Goal: Task Accomplishment & Management: Manage account settings

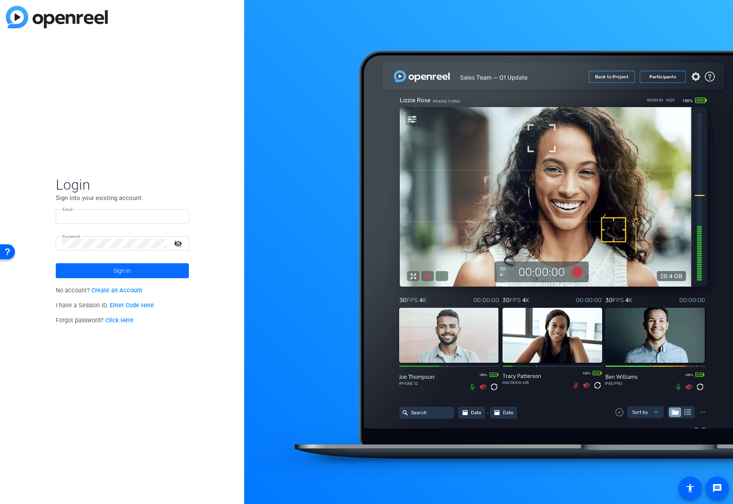
type input "[EMAIL_ADDRESS][DOMAIN_NAME]"
click at [132, 270] on span at bounding box center [122, 271] width 133 height 20
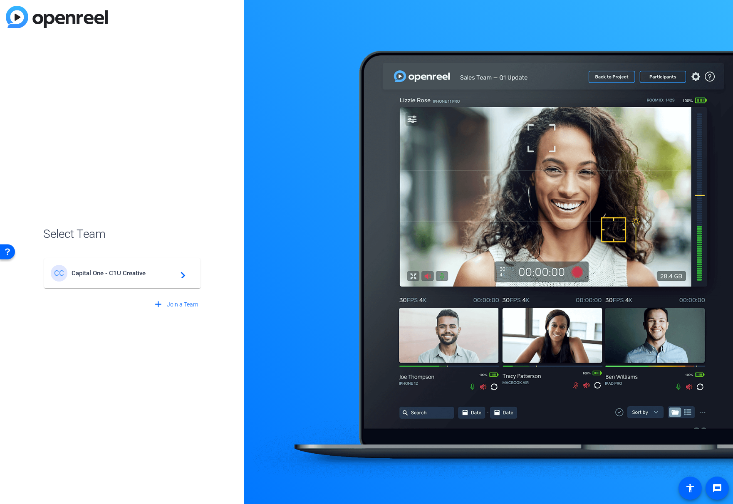
click at [131, 274] on span "Capital One - C1U Creative" at bounding box center [124, 273] width 104 height 7
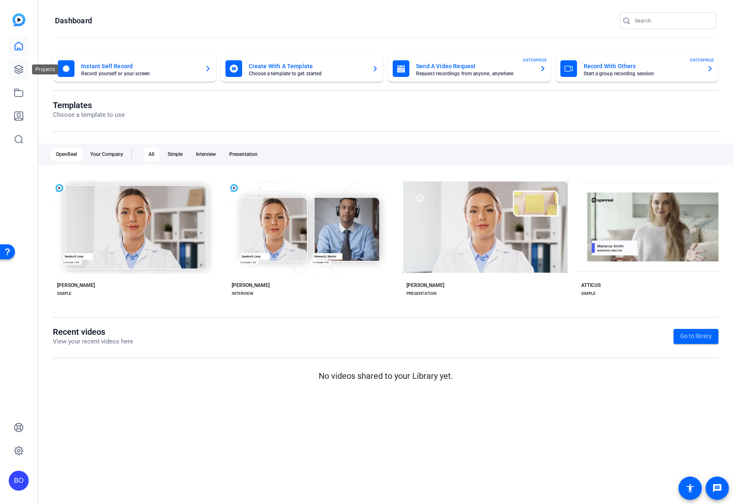
click at [14, 71] on icon at bounding box center [19, 69] width 10 height 10
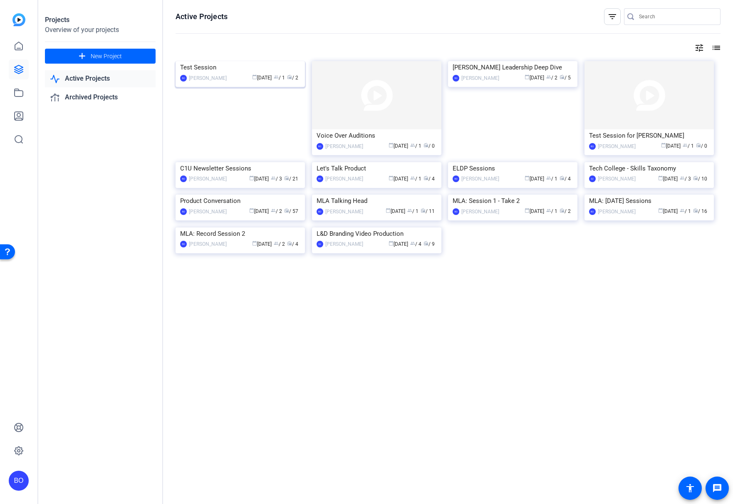
click at [218, 61] on img at bounding box center [240, 61] width 129 height 0
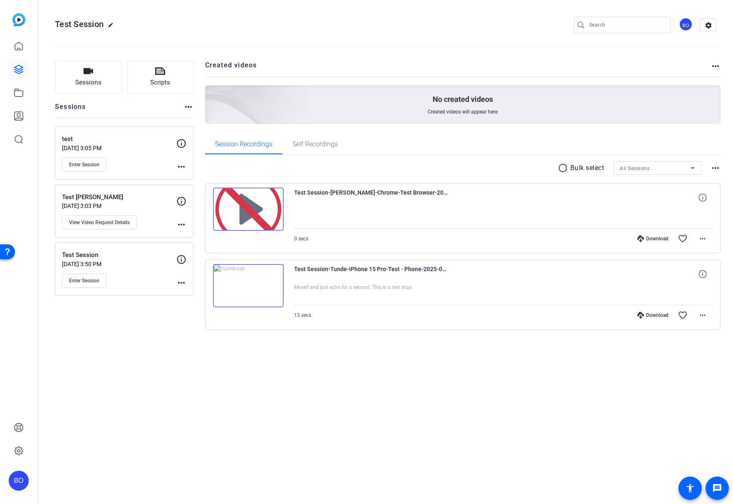
click at [269, 277] on img at bounding box center [248, 285] width 71 height 43
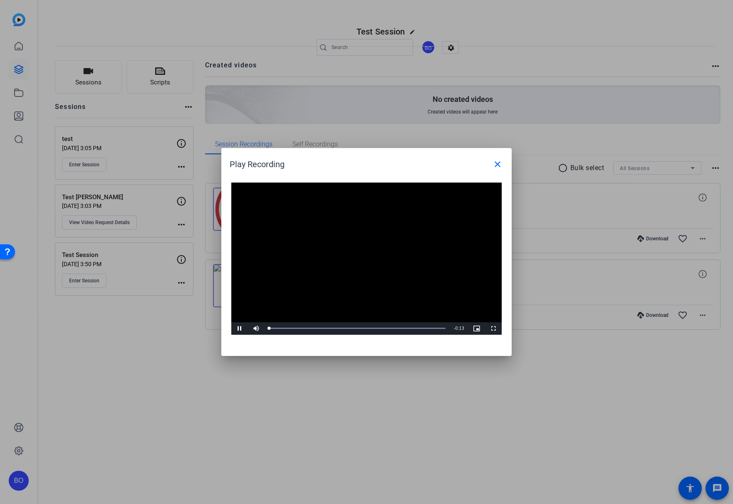
click at [350, 252] on video "Video Player" at bounding box center [366, 259] width 270 height 152
click at [240, 329] on span "Video Player" at bounding box center [239, 329] width 17 height 0
click at [498, 167] on mat-icon "close" at bounding box center [497, 164] width 10 height 10
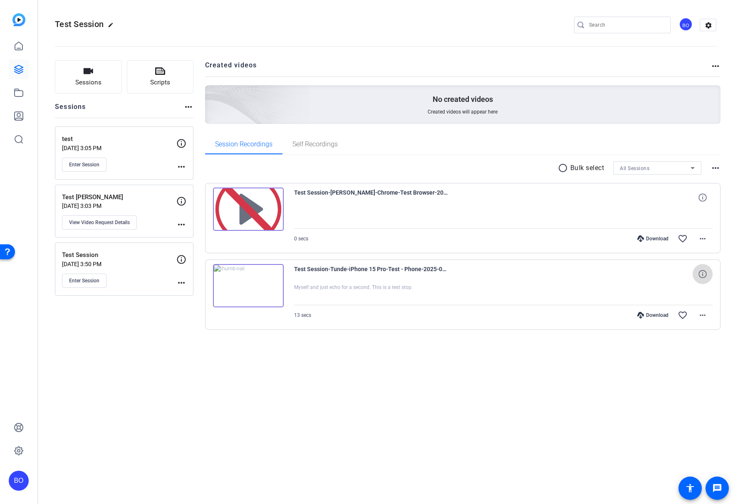
click at [698, 270] on span at bounding box center [703, 274] width 20 height 20
click at [703, 275] on mat-icon "close" at bounding box center [703, 274] width 10 height 10
click at [703, 275] on icon at bounding box center [702, 274] width 8 height 8
click at [703, 275] on mat-icon "close" at bounding box center [703, 274] width 10 height 10
click at [703, 317] on mat-icon "more_horiz" at bounding box center [703, 315] width 10 height 10
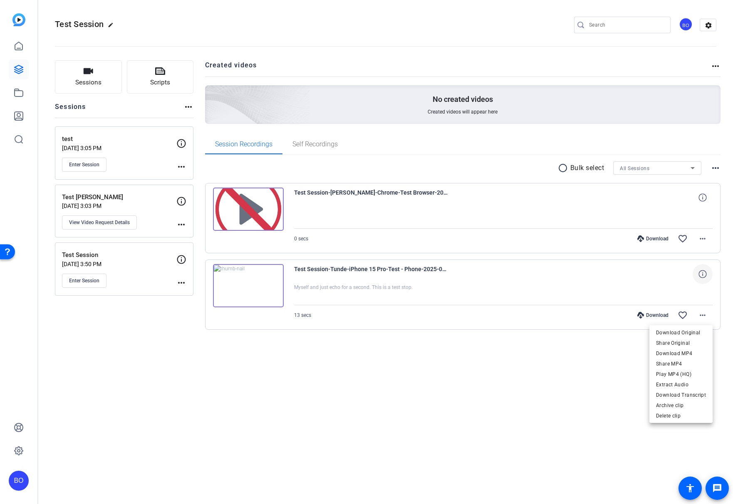
click at [317, 212] on div at bounding box center [366, 252] width 733 height 504
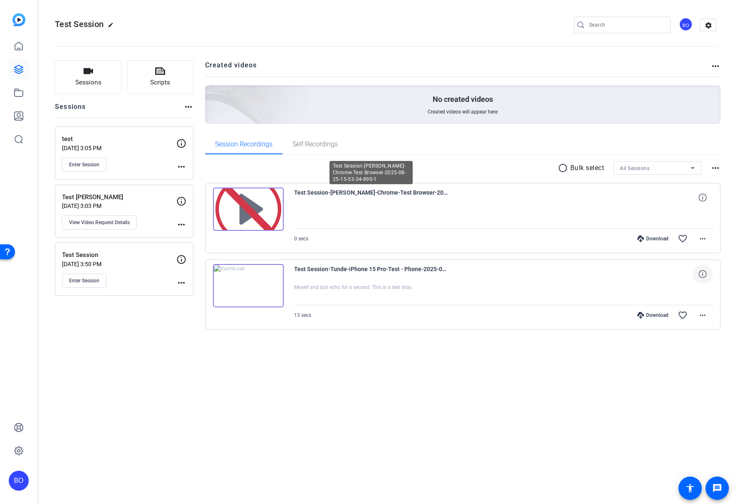
click at [314, 194] on span "Test Session-[PERSON_NAME]-Chrome-Test Browser-2025-08-25-15-53-34-890-1" at bounding box center [371, 198] width 154 height 20
click at [246, 198] on img at bounding box center [248, 209] width 71 height 43
click at [698, 240] on mat-icon "more_horiz" at bounding box center [703, 239] width 10 height 10
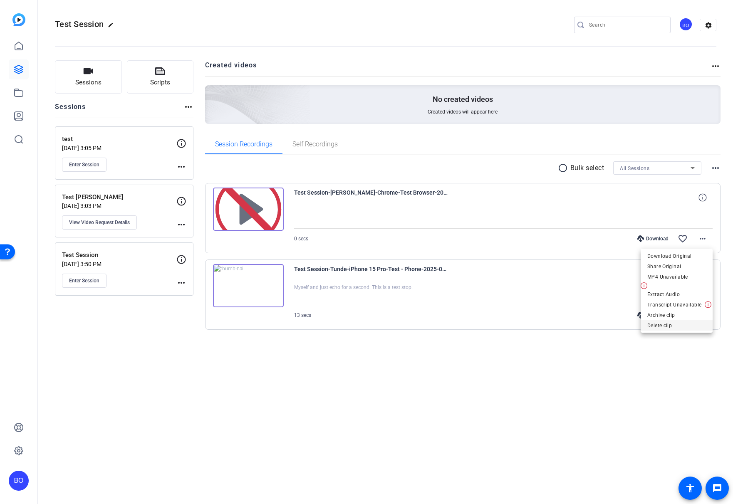
click at [670, 324] on span "Delete clip" at bounding box center [676, 326] width 59 height 10
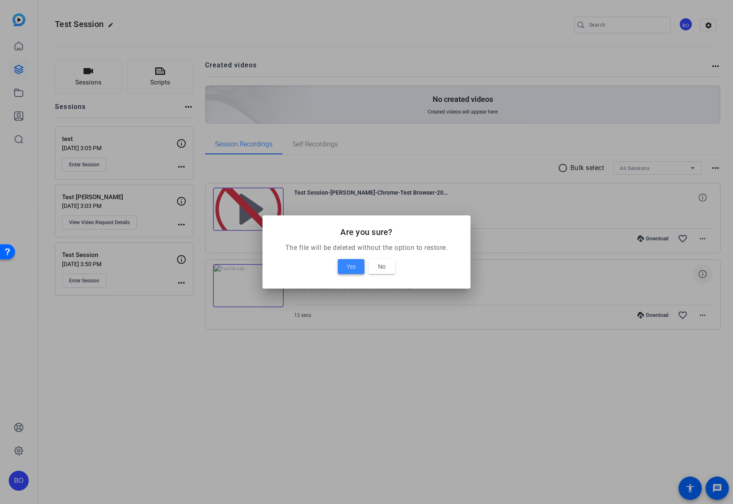
click at [355, 268] on span "Yes" at bounding box center [350, 267] width 9 height 10
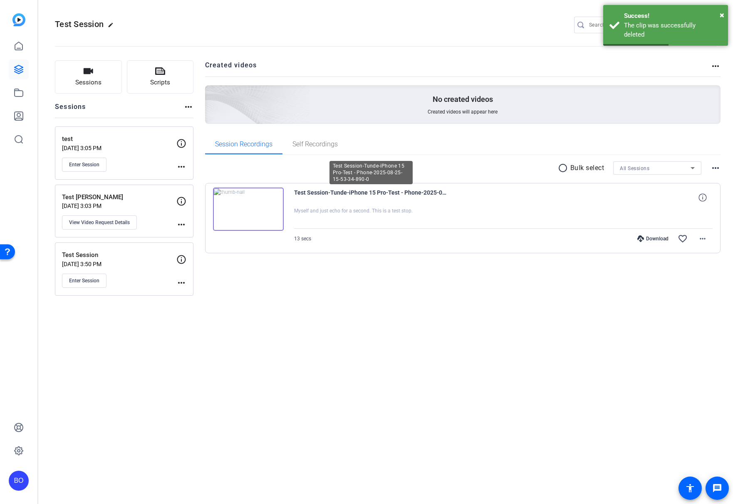
click at [342, 193] on span "Test Session-Tunde-iPhone 15 Pro-Test - Phone-2025-08-25-15-53-34-890-0" at bounding box center [371, 198] width 154 height 20
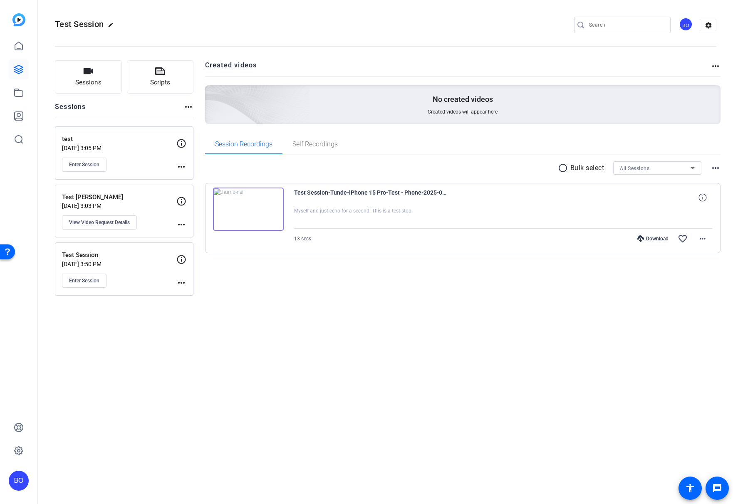
click at [713, 69] on mat-icon "more_horiz" at bounding box center [715, 66] width 10 height 10
click at [351, 209] on div at bounding box center [366, 252] width 733 height 504
click at [339, 193] on span "Test Session-Tunde-iPhone 15 Pro-Test - Phone-2025-08-25-15-53-34-890-0" at bounding box center [371, 198] width 154 height 20
click at [266, 206] on img at bounding box center [248, 209] width 71 height 43
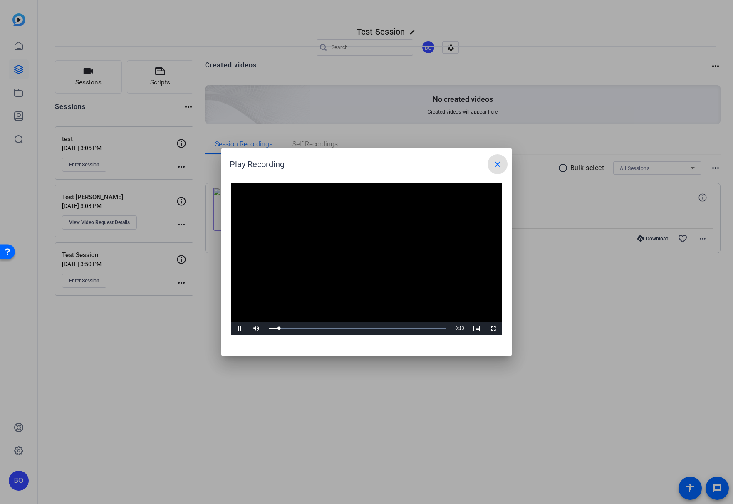
click at [500, 166] on mat-icon "close" at bounding box center [497, 164] width 10 height 10
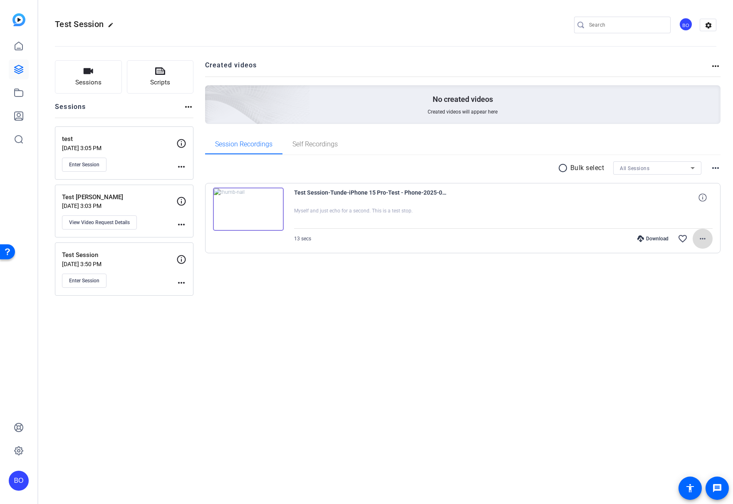
click at [708, 241] on span at bounding box center [703, 239] width 20 height 20
click at [181, 224] on div at bounding box center [366, 252] width 733 height 504
click at [182, 167] on mat-icon "more_horiz" at bounding box center [181, 167] width 10 height 10
click at [188, 178] on span "Edit Session" at bounding box center [202, 179] width 38 height 10
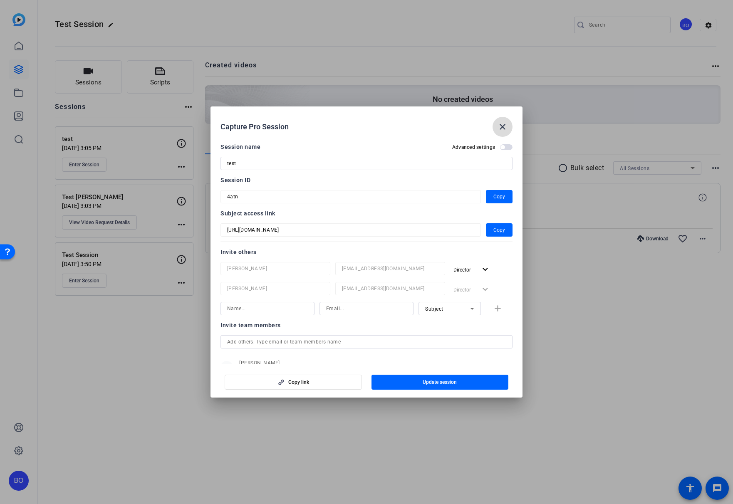
click at [504, 129] on mat-icon "close" at bounding box center [502, 127] width 10 height 10
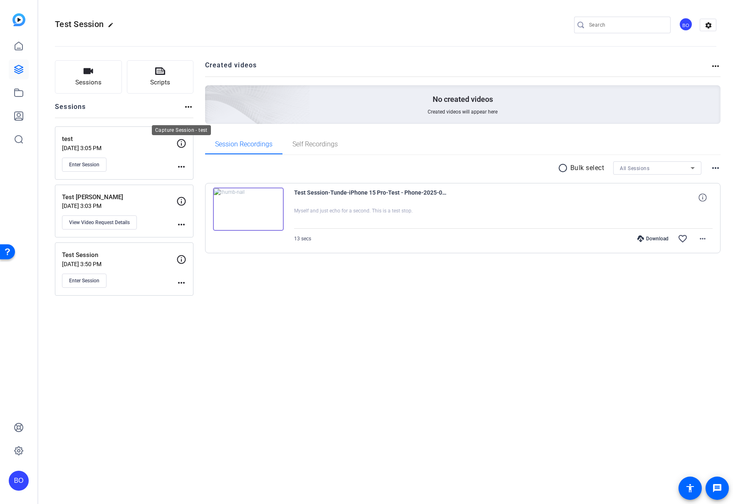
click at [179, 142] on icon at bounding box center [181, 144] width 10 height 10
click at [179, 167] on mat-icon "more_horiz" at bounding box center [181, 167] width 10 height 10
click at [193, 179] on span "Edit Session" at bounding box center [202, 179] width 38 height 10
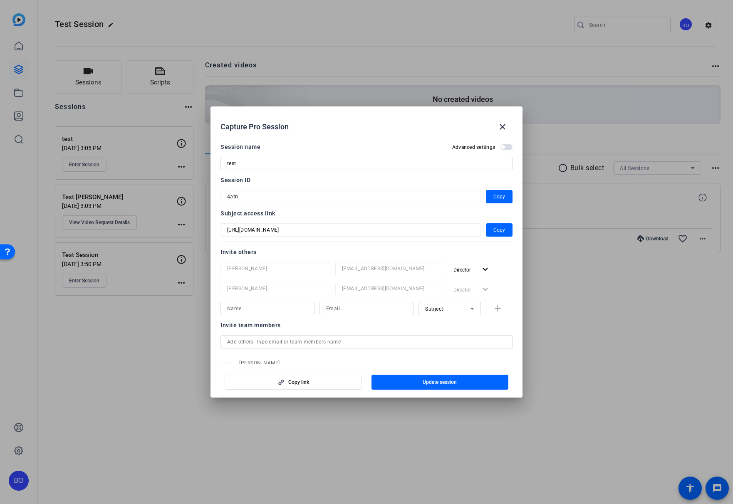
click at [256, 162] on input "test" at bounding box center [366, 163] width 279 height 10
type input "test updated"
click at [435, 383] on span "Update session" at bounding box center [440, 382] width 34 height 7
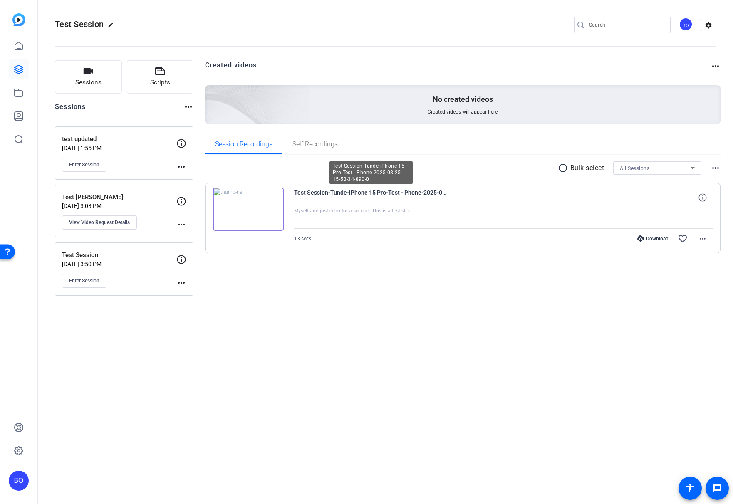
click at [346, 194] on span "Test Session-Tunde-iPhone 15 Pro-Test - Phone-2025-08-25-15-53-34-890-0" at bounding box center [371, 198] width 154 height 20
click at [703, 195] on icon at bounding box center [702, 197] width 8 height 8
click at [562, 171] on mat-icon "radio_button_unchecked" at bounding box center [564, 168] width 12 height 10
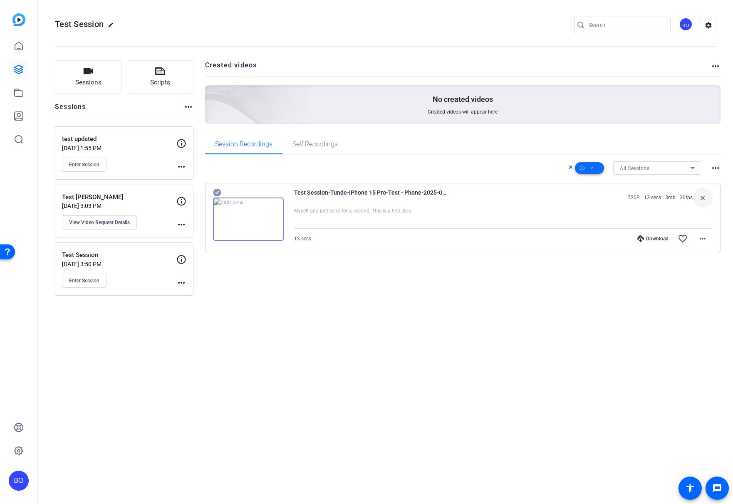
click at [593, 169] on icon at bounding box center [592, 168] width 4 height 10
drag, startPoint x: 541, startPoint y: 166, endPoint x: 572, endPoint y: 168, distance: 30.8
click at [541, 166] on div at bounding box center [366, 252] width 733 height 504
click at [714, 166] on mat-icon "more_horiz" at bounding box center [715, 168] width 10 height 10
click at [426, 175] on div at bounding box center [366, 252] width 733 height 504
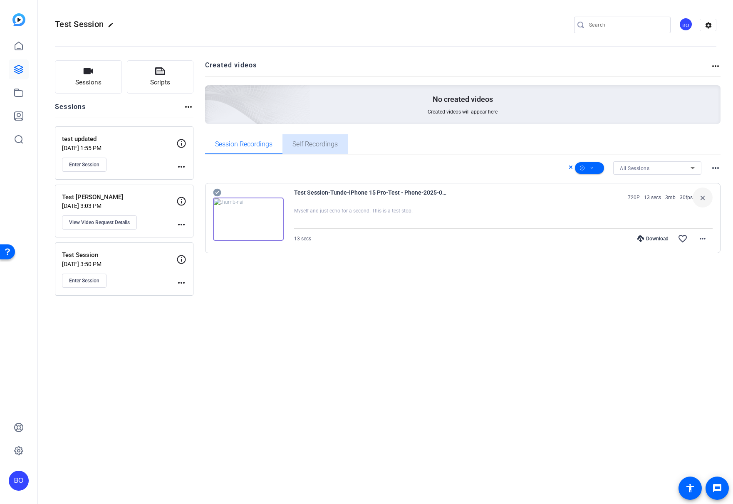
click at [325, 145] on span "Self Recordings" at bounding box center [314, 144] width 45 height 7
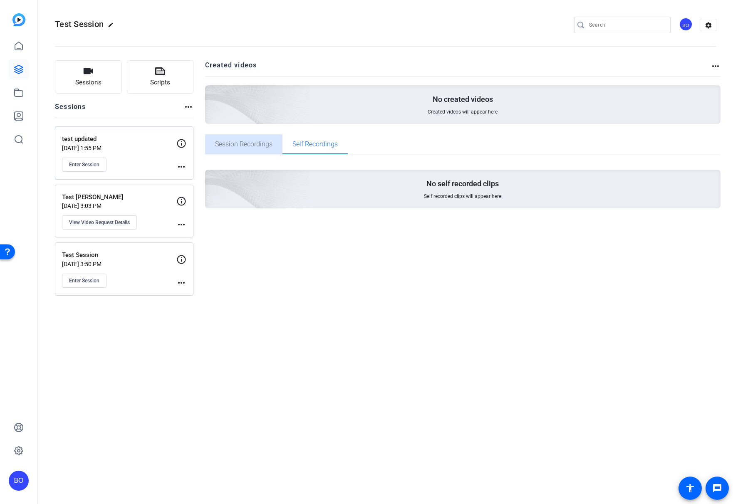
click at [259, 141] on span "Session Recordings" at bounding box center [243, 144] width 57 height 7
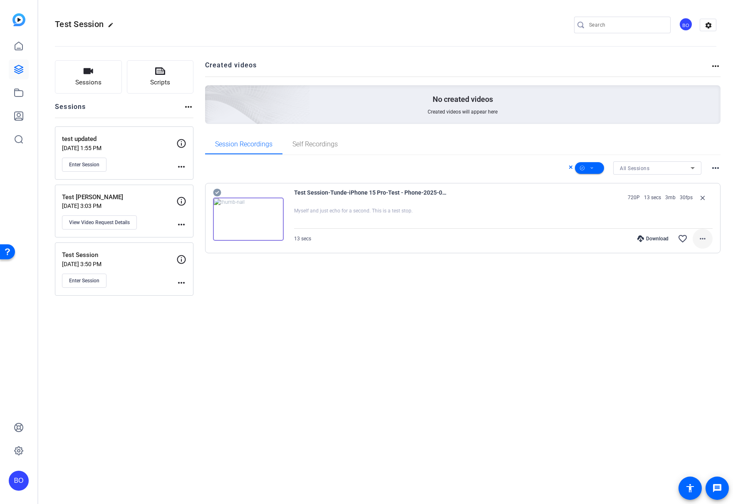
click at [694, 238] on span at bounding box center [703, 239] width 20 height 20
click at [183, 282] on div at bounding box center [366, 252] width 733 height 504
click at [18, 74] on icon at bounding box center [19, 69] width 10 height 10
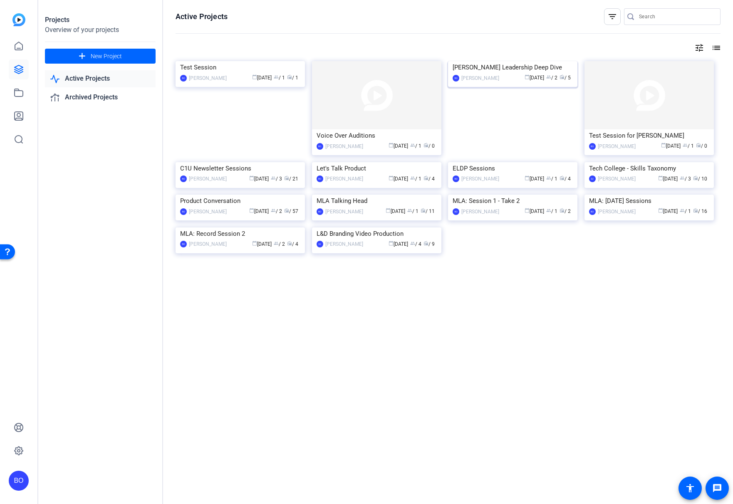
click at [489, 61] on img at bounding box center [512, 61] width 129 height 0
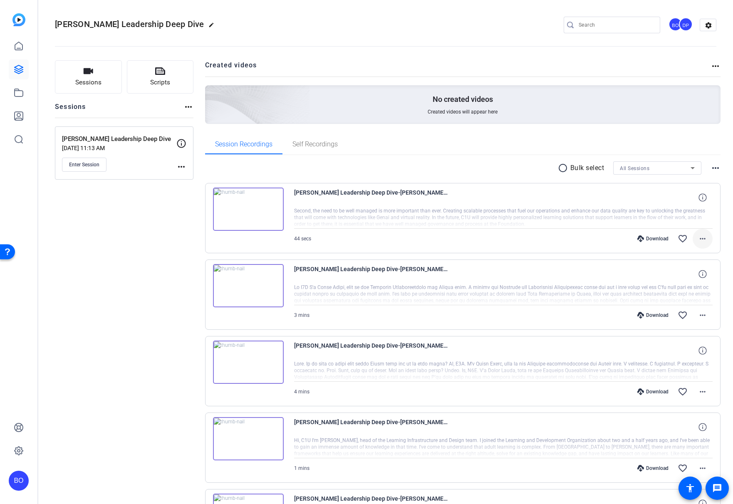
click at [704, 238] on mat-icon "more_horiz" at bounding box center [703, 239] width 10 height 10
click at [680, 287] on span "Share MP4" at bounding box center [681, 287] width 50 height 10
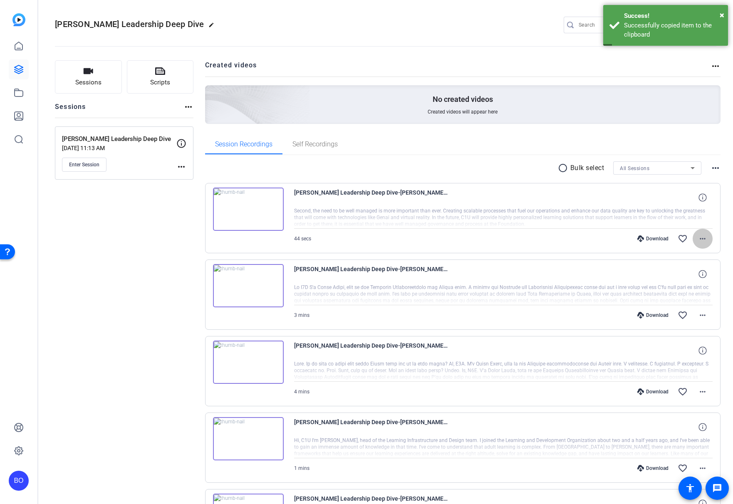
click at [703, 240] on mat-icon "more_horiz" at bounding box center [703, 239] width 10 height 10
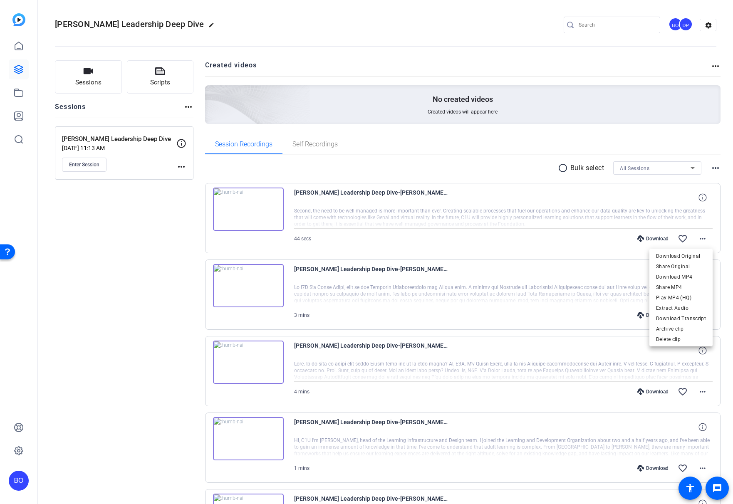
click at [430, 191] on div at bounding box center [366, 252] width 733 height 504
click at [425, 193] on span "[PERSON_NAME] Leadership Deep Dive-[PERSON_NAME]-Chrome-[PERSON_NAME] - Take we…" at bounding box center [371, 198] width 154 height 20
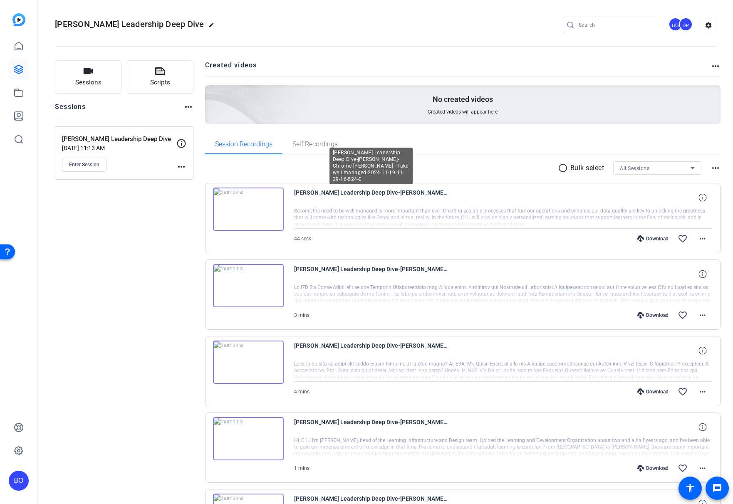
click at [425, 193] on span "[PERSON_NAME] Leadership Deep Dive-[PERSON_NAME]-Chrome-[PERSON_NAME] - Take we…" at bounding box center [371, 198] width 154 height 20
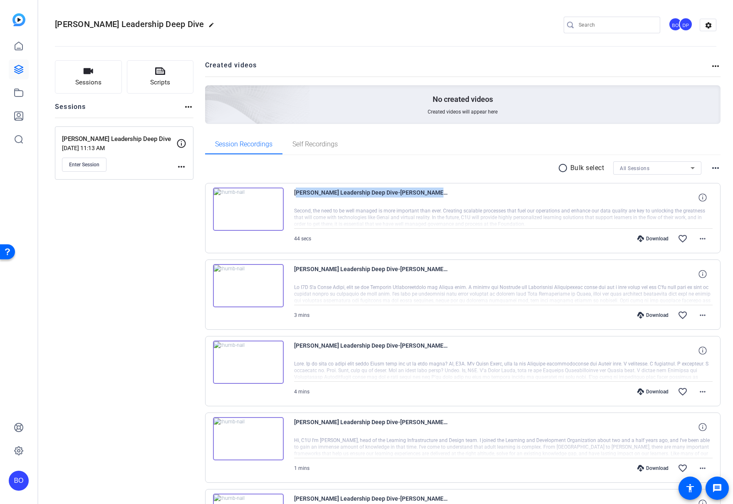
click at [425, 193] on span "[PERSON_NAME] Leadership Deep Dive-[PERSON_NAME]-Chrome-[PERSON_NAME] - Take we…" at bounding box center [371, 198] width 154 height 20
click at [703, 198] on icon at bounding box center [702, 197] width 8 height 8
click at [703, 198] on mat-icon "close" at bounding box center [703, 198] width 10 height 10
click at [267, 200] on img at bounding box center [248, 209] width 71 height 43
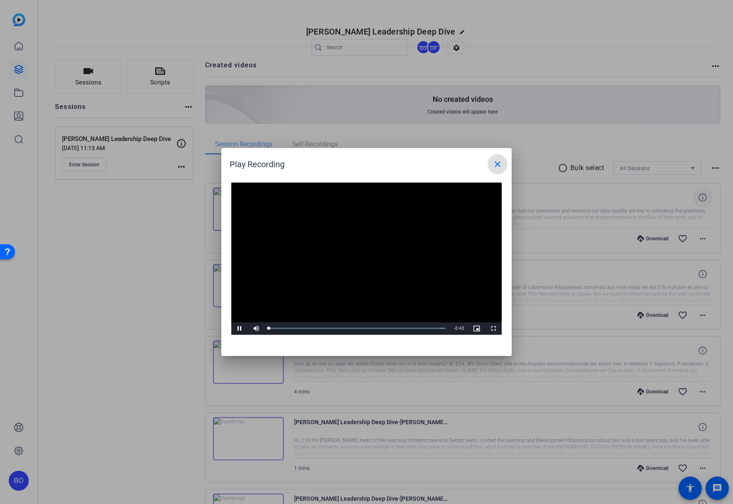
click at [497, 166] on mat-icon "close" at bounding box center [497, 164] width 10 height 10
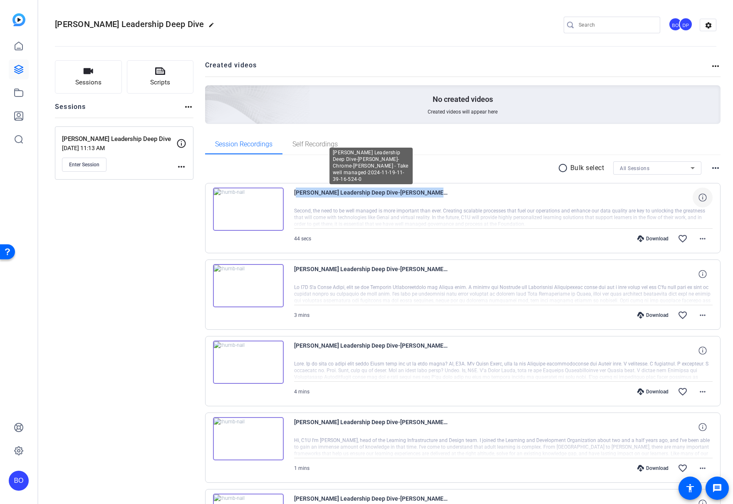
click at [425, 206] on span "[PERSON_NAME] Leadership Deep Dive-[PERSON_NAME]-Chrome-[PERSON_NAME] - Take we…" at bounding box center [371, 198] width 154 height 20
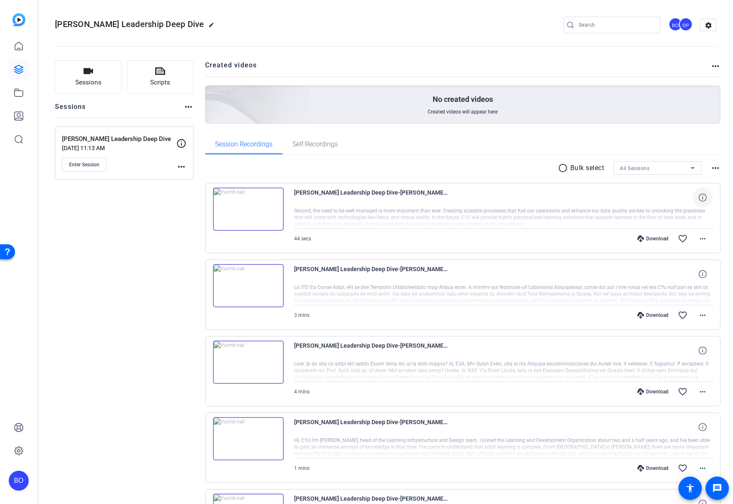
drag, startPoint x: 424, startPoint y: 212, endPoint x: 419, endPoint y: 196, distance: 17.0
click at [424, 212] on div at bounding box center [503, 218] width 419 height 21
click at [419, 192] on span "[PERSON_NAME] Leadership Deep Dive-[PERSON_NAME]-Chrome-[PERSON_NAME] - Take we…" at bounding box center [371, 198] width 154 height 20
click at [703, 198] on icon at bounding box center [702, 197] width 8 height 8
click at [703, 198] on mat-icon "close" at bounding box center [703, 198] width 10 height 10
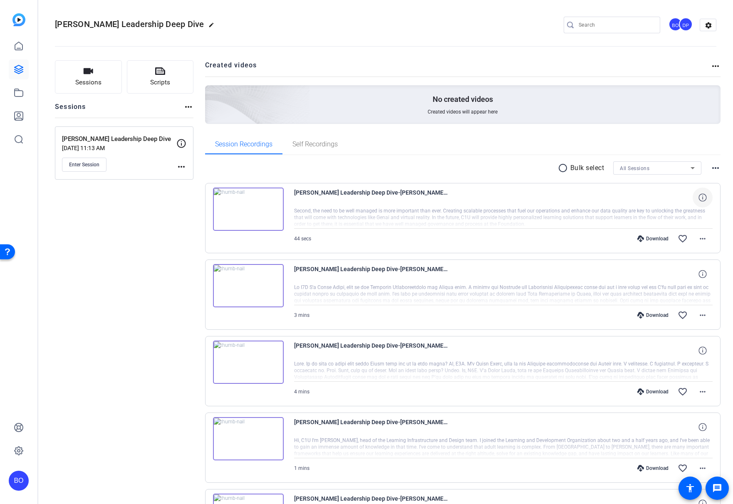
click at [590, 219] on div at bounding box center [503, 218] width 419 height 21
click at [276, 205] on img at bounding box center [248, 209] width 71 height 43
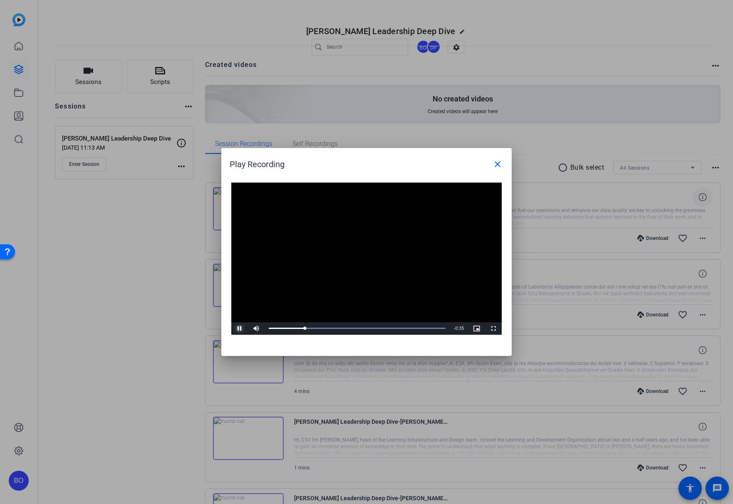
click at [238, 329] on span "Video Player" at bounding box center [239, 329] width 17 height 0
click at [495, 165] on mat-icon "close" at bounding box center [497, 164] width 10 height 10
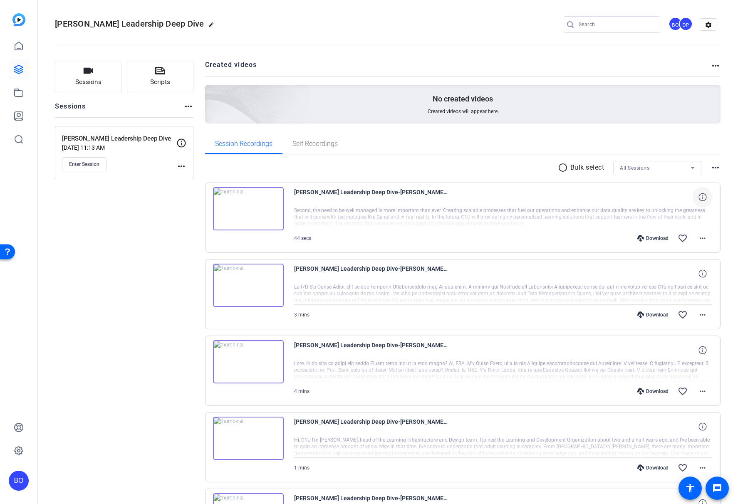
click at [328, 239] on div "44 secs Download favorite_border more_horiz" at bounding box center [503, 238] width 419 height 20
click at [17, 68] on icon at bounding box center [19, 69] width 8 height 8
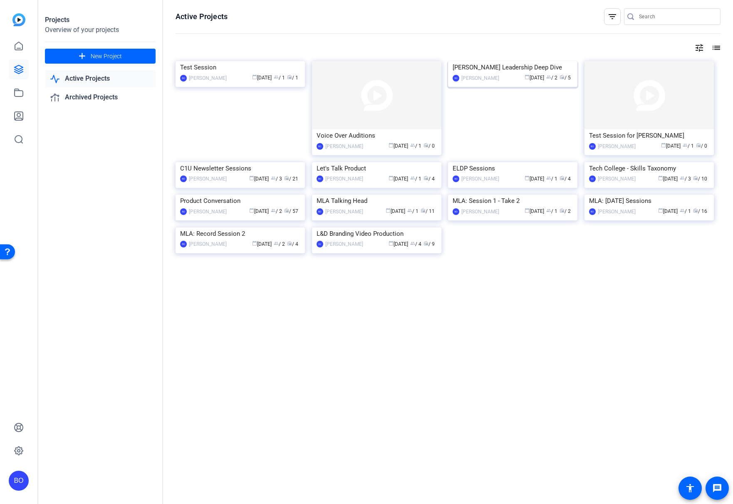
click at [483, 61] on img at bounding box center [512, 61] width 129 height 0
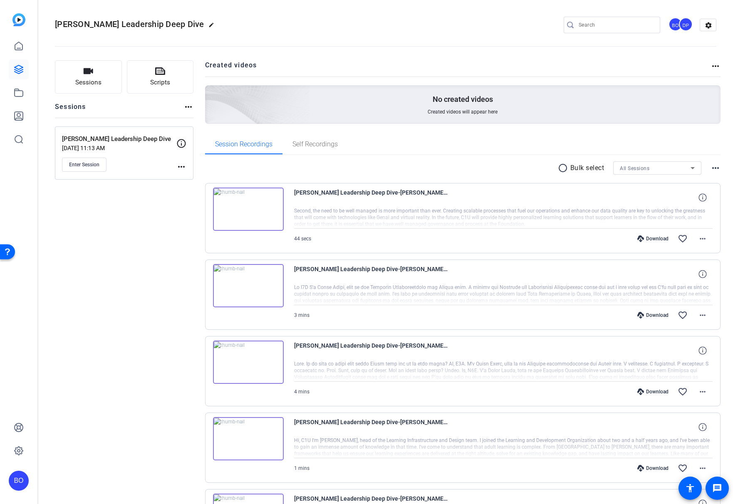
click at [188, 105] on mat-icon "more_horiz" at bounding box center [188, 107] width 10 height 10
click at [159, 107] on div at bounding box center [366, 252] width 733 height 504
